Goal: Task Accomplishment & Management: Complete application form

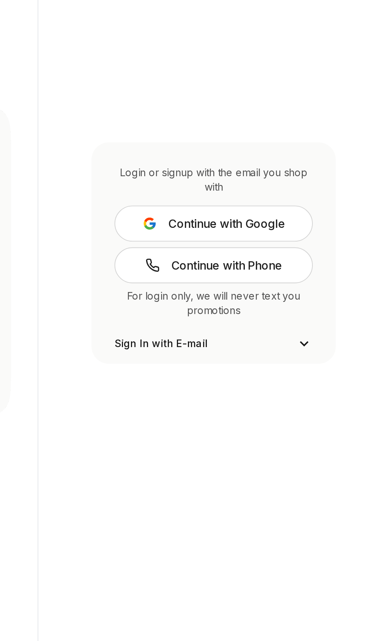
click at [322, 373] on icon at bounding box center [320, 368] width 9 height 9
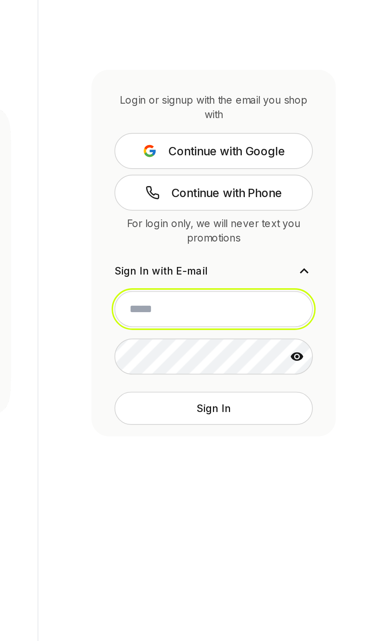
click at [283, 359] on input "email" at bounding box center [273, 349] width 105 height 19
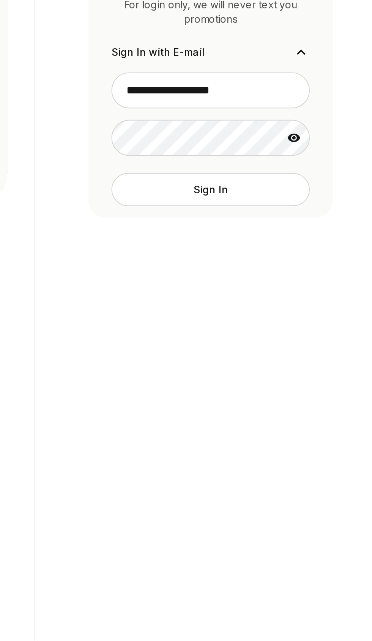
click at [320, 379] on icon at bounding box center [317, 375] width 8 height 8
click at [318, 378] on icon at bounding box center [317, 375] width 7 height 6
click at [317, 377] on icon at bounding box center [317, 375] width 7 height 5
click at [301, 411] on button "Sign In" at bounding box center [273, 402] width 105 height 17
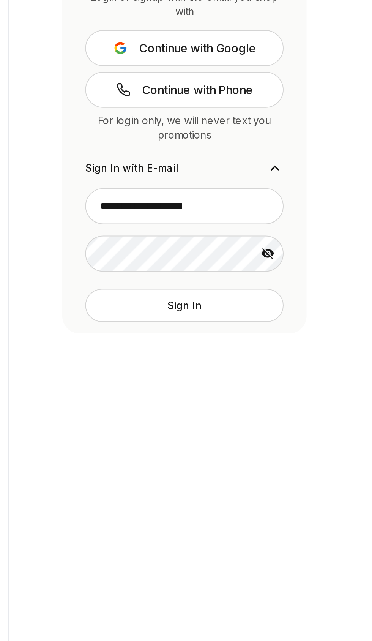
click at [295, 411] on button "Sign In" at bounding box center [273, 402] width 105 height 17
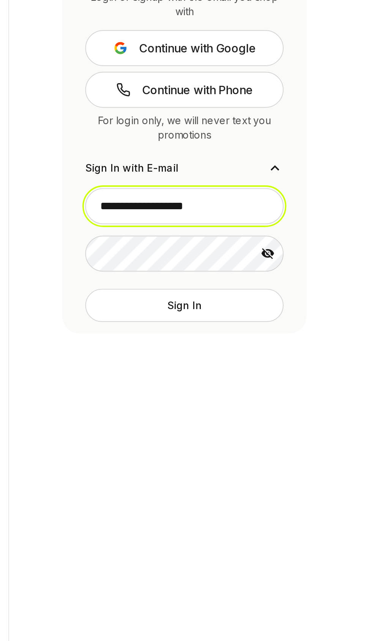
click at [298, 359] on input "**********" at bounding box center [273, 349] width 105 height 19
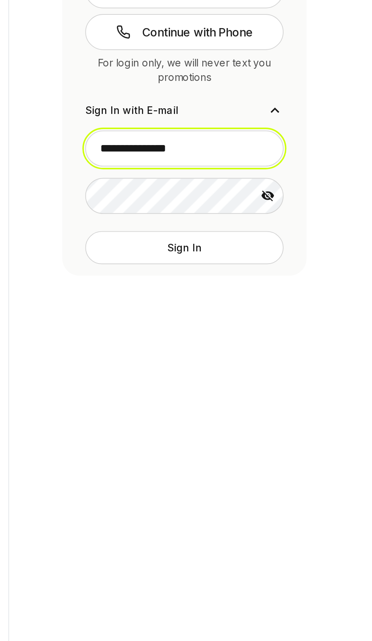
type input "**********"
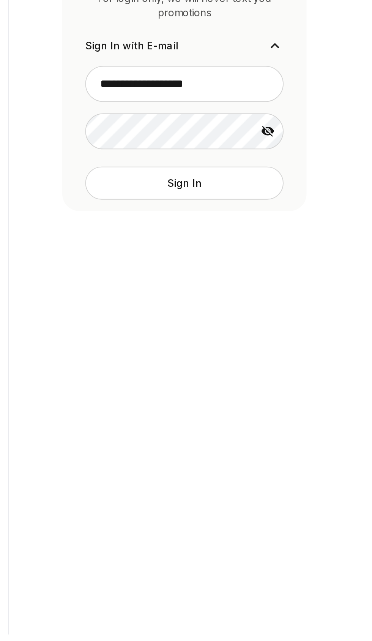
click at [296, 411] on button "Sign In" at bounding box center [273, 402] width 105 height 17
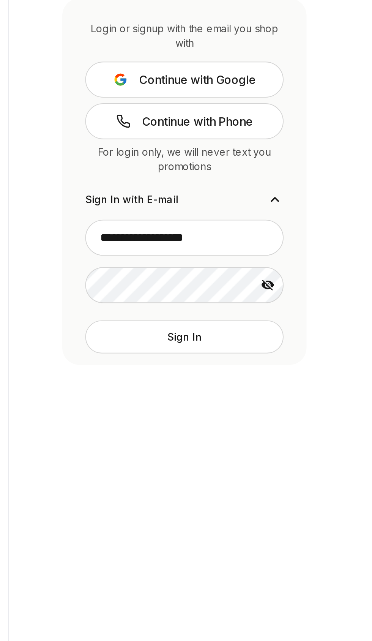
click at [278, 411] on button "Sign In" at bounding box center [273, 402] width 105 height 17
click at [305, 293] on span "Continue with Phone" at bounding box center [280, 288] width 59 height 9
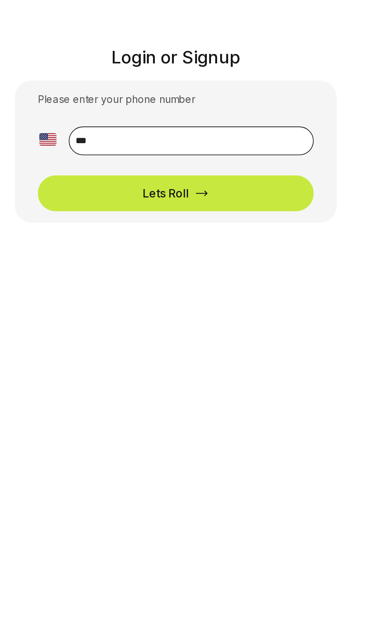
click at [192, 72] on input "**" at bounding box center [193, 74] width 129 height 15
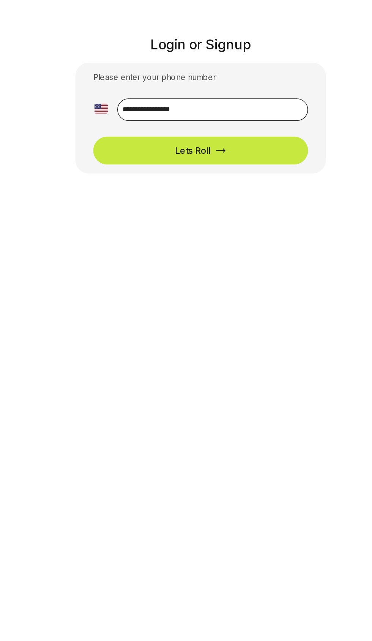
type input "**********"
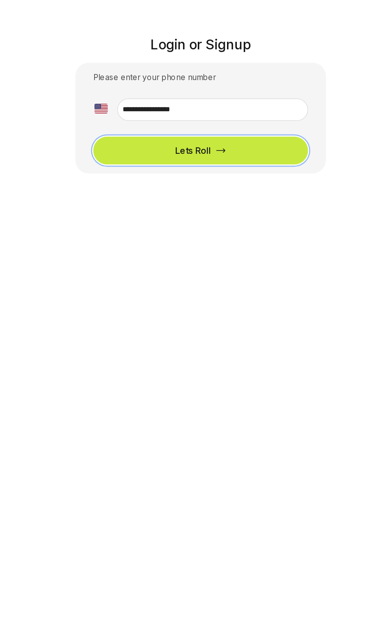
click at [217, 101] on button "Lets Roll" at bounding box center [186, 102] width 146 height 19
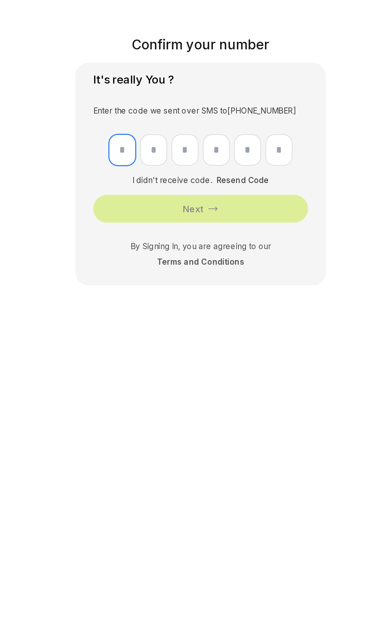
click at [132, 102] on input "text" at bounding box center [133, 101] width 18 height 21
type input "*"
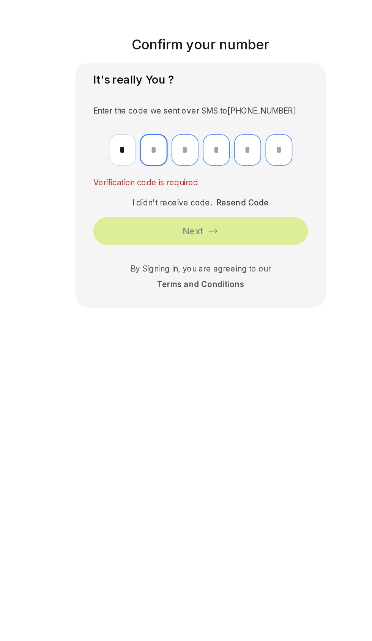
type input "*"
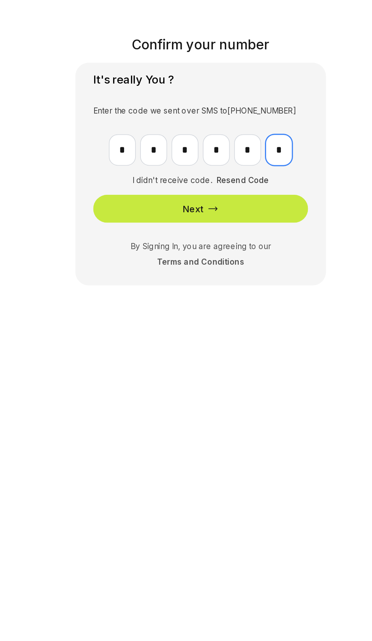
type input "*"
click at [243, 148] on button "Next" at bounding box center [186, 141] width 146 height 19
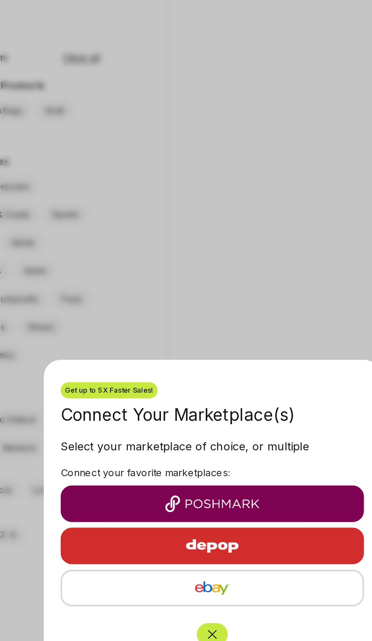
click at [216, 316] on img "button" at bounding box center [186, 314] width 152 height 9
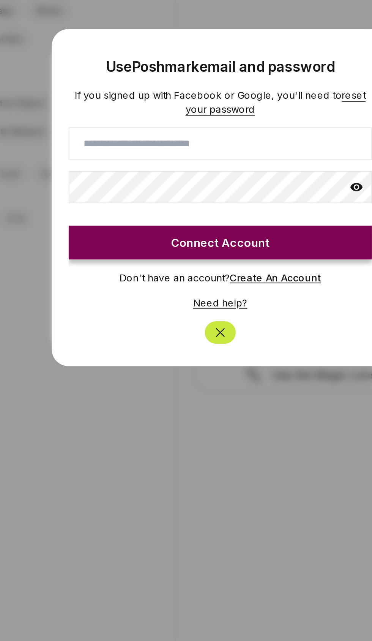
click at [223, 290] on input at bounding box center [186, 290] width 164 height 17
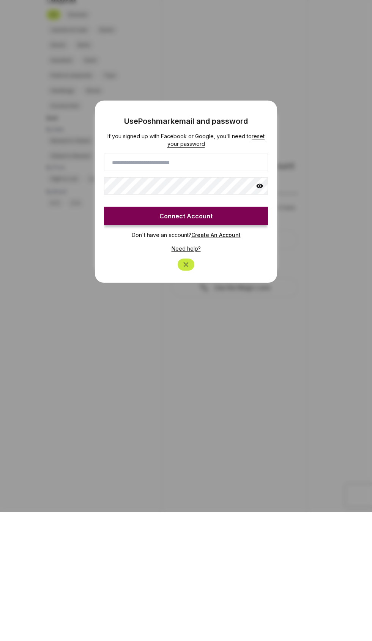
click at [188, 397] on button "Close" at bounding box center [186, 393] width 17 height 12
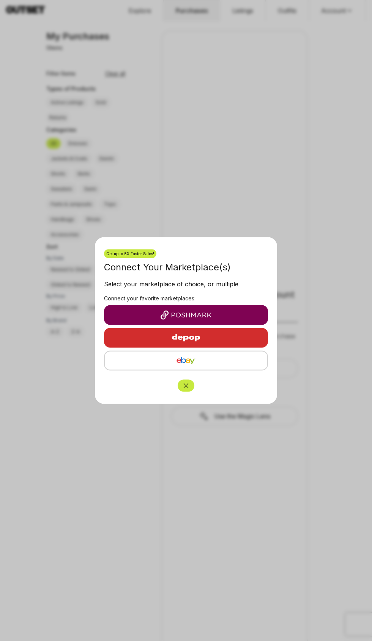
click at [188, 387] on icon "Close" at bounding box center [186, 386] width 8 height 8
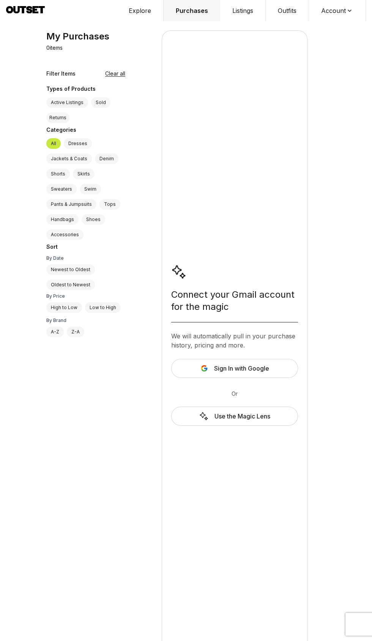
click at [340, 13] on button "Account" at bounding box center [337, 10] width 57 height 21
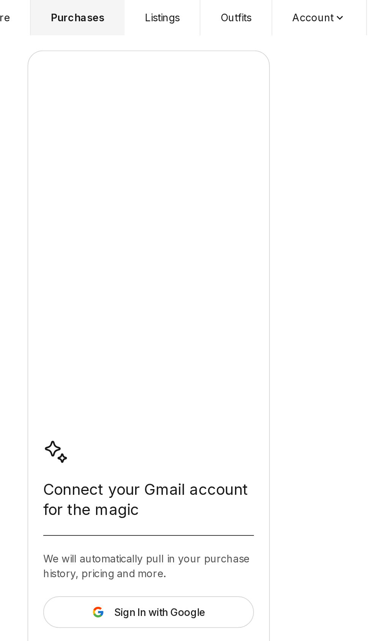
click at [346, 5] on button "Account" at bounding box center [337, 10] width 57 height 21
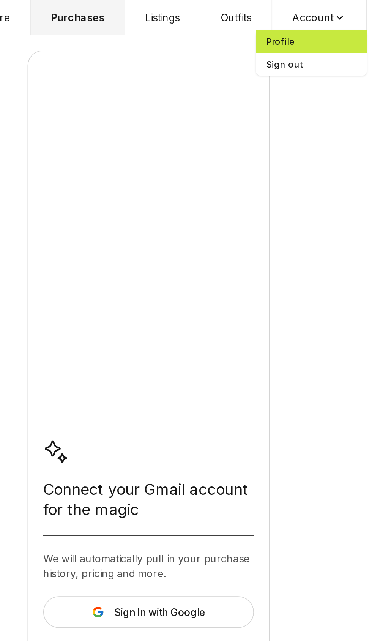
click at [316, 20] on span "Profile" at bounding box center [332, 25] width 67 height 14
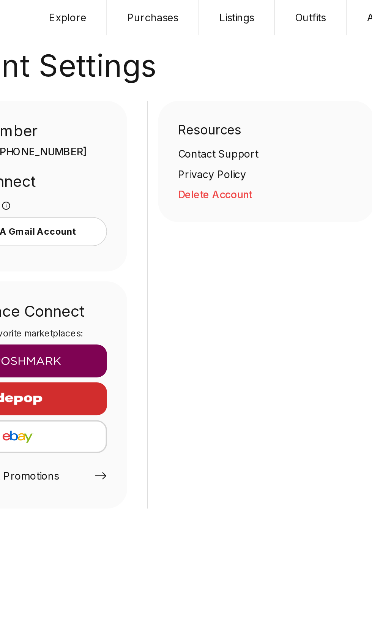
click at [246, 11] on button "Listings" at bounding box center [243, 10] width 46 height 21
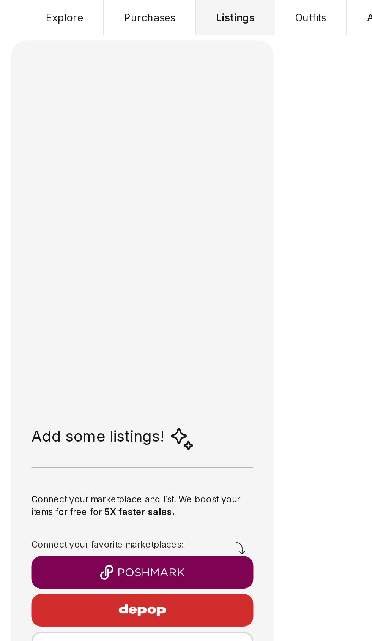
click at [199, 11] on button "Purchases" at bounding box center [190, 10] width 55 height 21
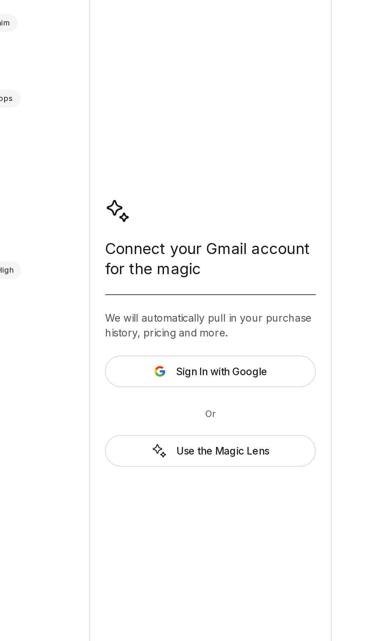
click at [269, 368] on span "Sign In with Google" at bounding box center [241, 368] width 55 height 9
